Goal: Browse casually

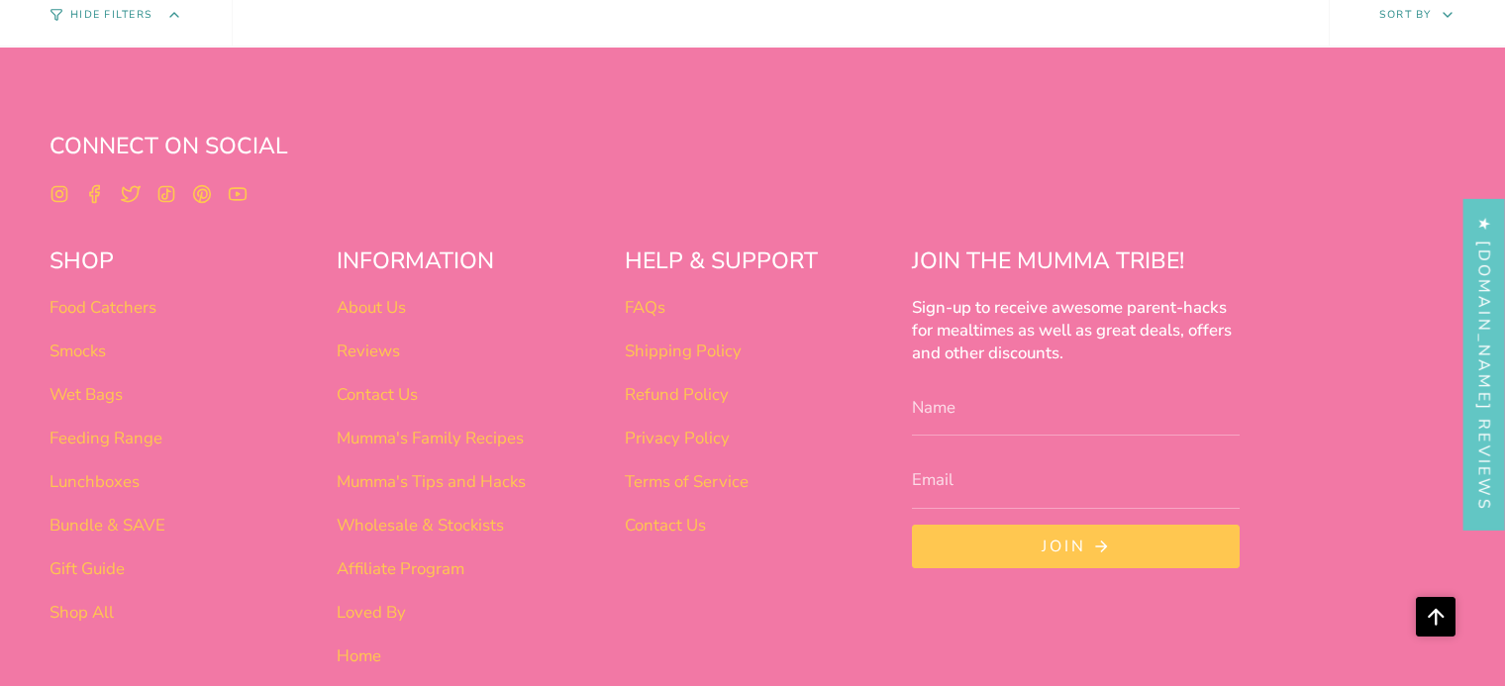
scroll to position [2192, 0]
